Goal: Task Accomplishment & Management: Use online tool/utility

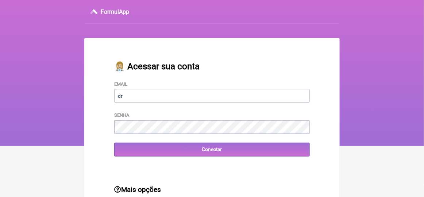
type input "[EMAIL_ADDRESS][DOMAIN_NAME]"
click at [238, 173] on main "👩🏼‍⚕️ Acessar sua conta Email [EMAIL_ADDRESS][DOMAIN_NAME] Senha Conectar Mais …" at bounding box center [212, 138] width 256 height 201
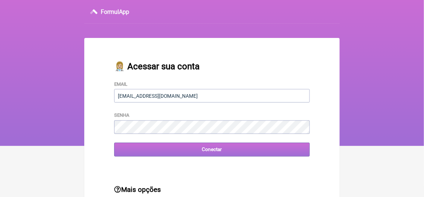
click at [214, 150] on input "Conectar" at bounding box center [212, 150] width 196 height 14
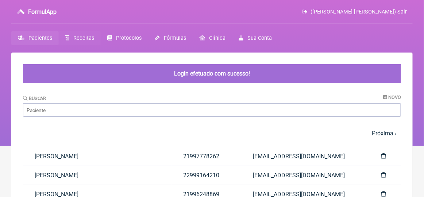
click at [80, 38] on span "Receitas" at bounding box center [83, 38] width 21 height 6
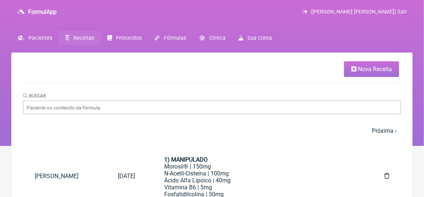
click at [375, 70] on span "Nova Receita" at bounding box center [375, 69] width 34 height 7
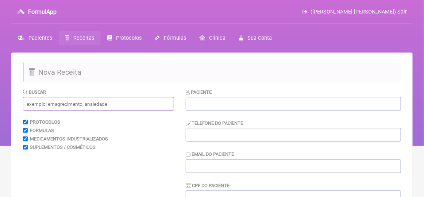
click at [39, 105] on input "text" at bounding box center [98, 104] width 151 height 14
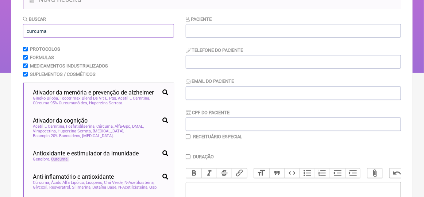
scroll to position [146, 0]
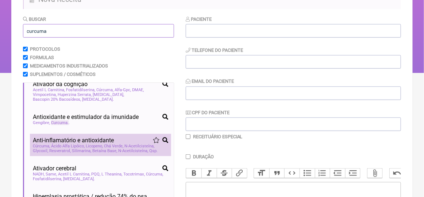
type input "curcuma"
click at [101, 153] on span "Betaína Base" at bounding box center [104, 151] width 25 height 5
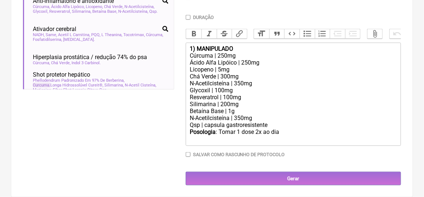
scroll to position [183, 0]
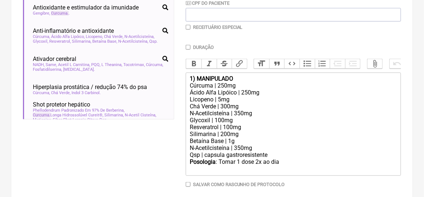
click at [254, 152] on div "N-Acetilcisteína | 350mg" at bounding box center [293, 148] width 207 height 7
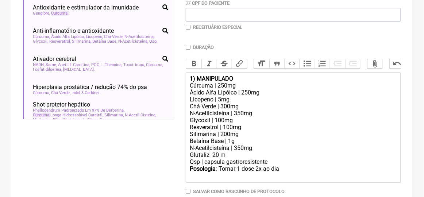
type trix-editor "<div><strong>1) MANIPULADO</strong></div><div>Cúrcuma | 250mg</div><div>Ácido A…"
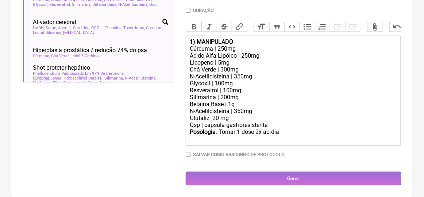
click at [280, 135] on div "Posologia : Tomar 1 dose 2x ao dia ㅤ" at bounding box center [293, 136] width 207 height 15
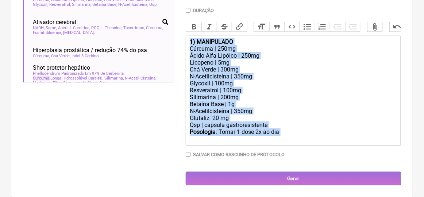
drag, startPoint x: 280, startPoint y: 135, endPoint x: 175, endPoint y: 43, distance: 139.5
click at [175, 43] on form "Buscar curcuma Protocolos Formulas Medicamentos Industrializados Suplementos / …" at bounding box center [212, 27] width 378 height 317
copy trix-editor "1) MANIPULADO Cúrcuma | 250mg Ácido Alfa Lipóico | 250mg Licopeno | 5mg Chá Ver…"
